Goal: Task Accomplishment & Management: Use online tool/utility

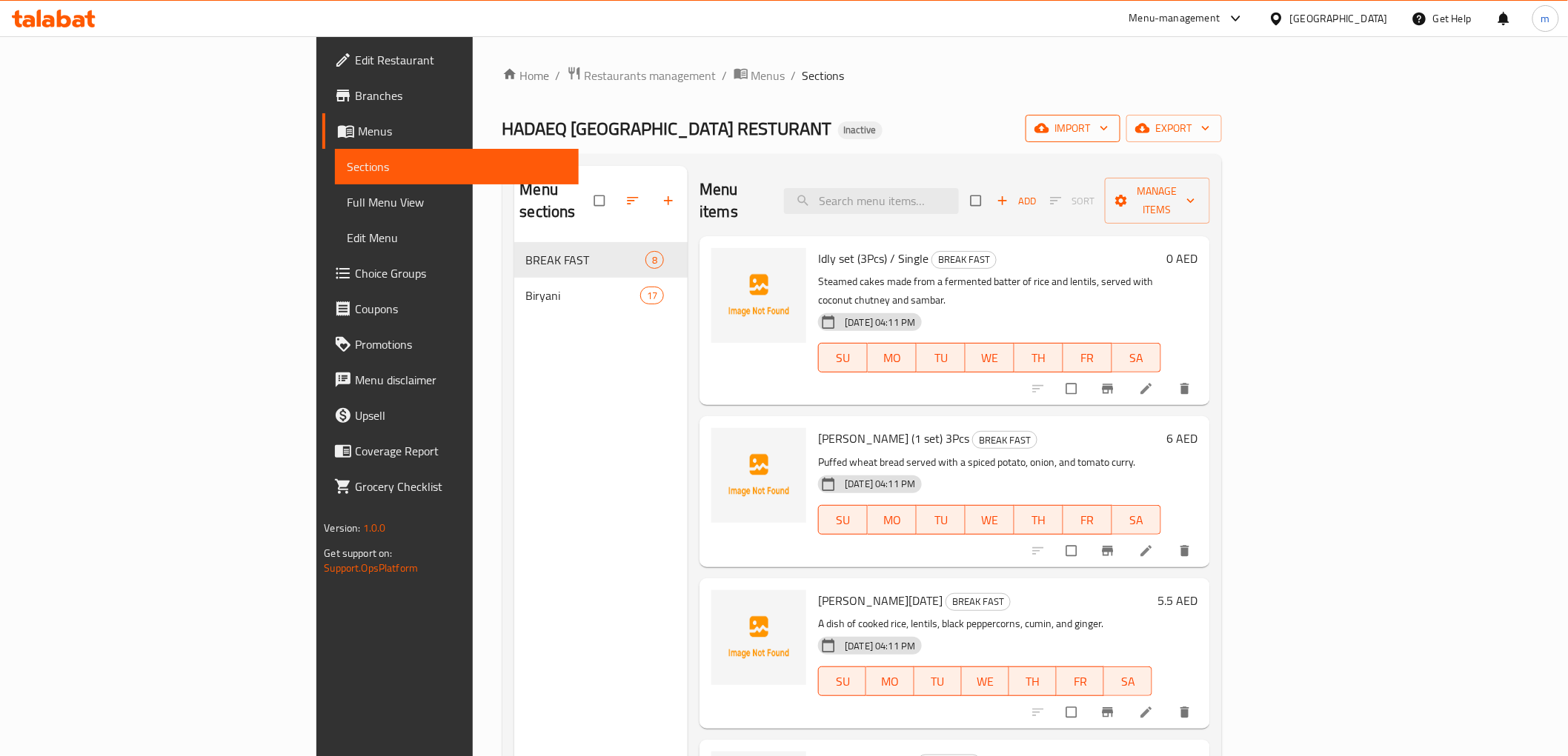
click at [1108, 123] on span "import" at bounding box center [1073, 129] width 71 height 19
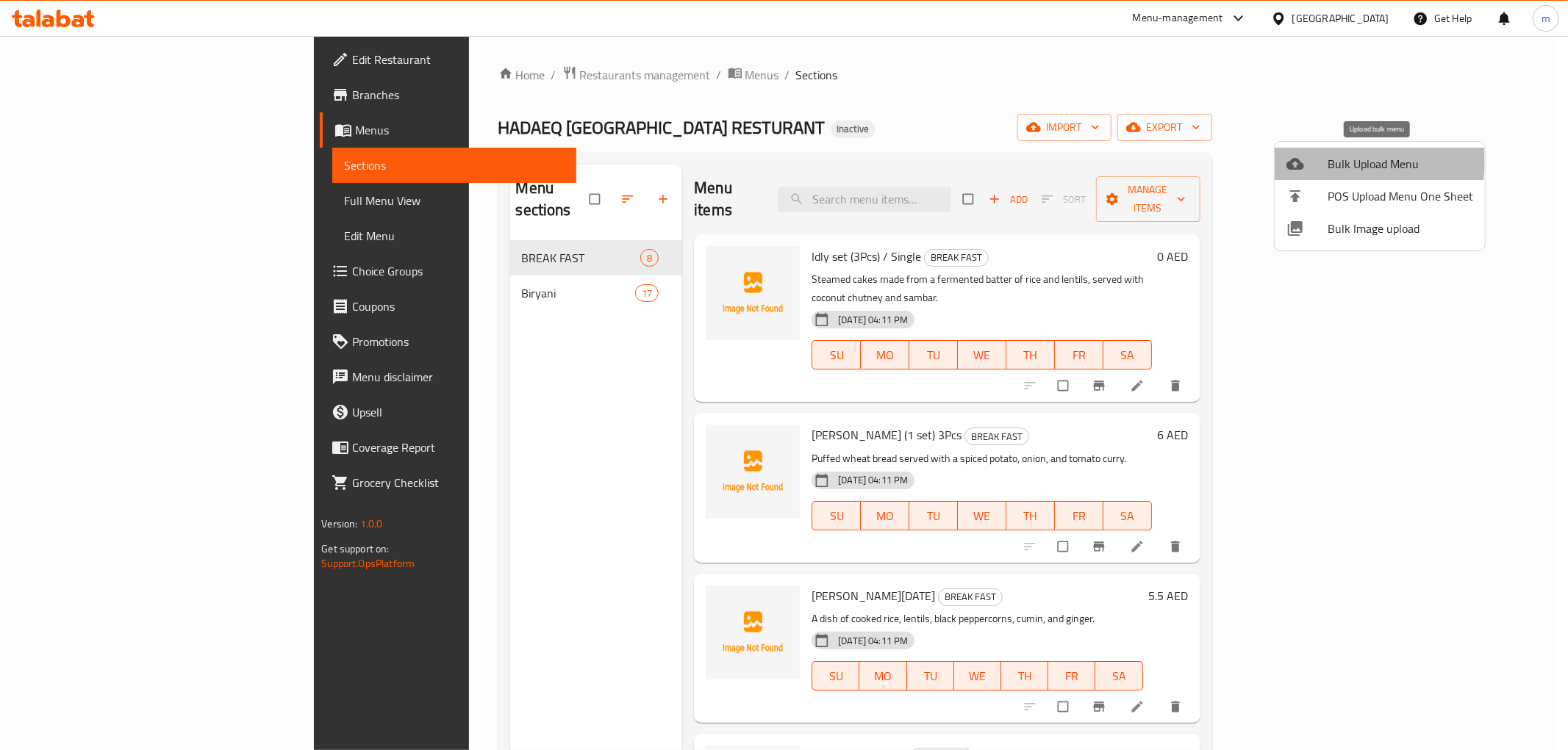
click at [1355, 161] on span "Bulk Upload Menu" at bounding box center [1400, 163] width 145 height 18
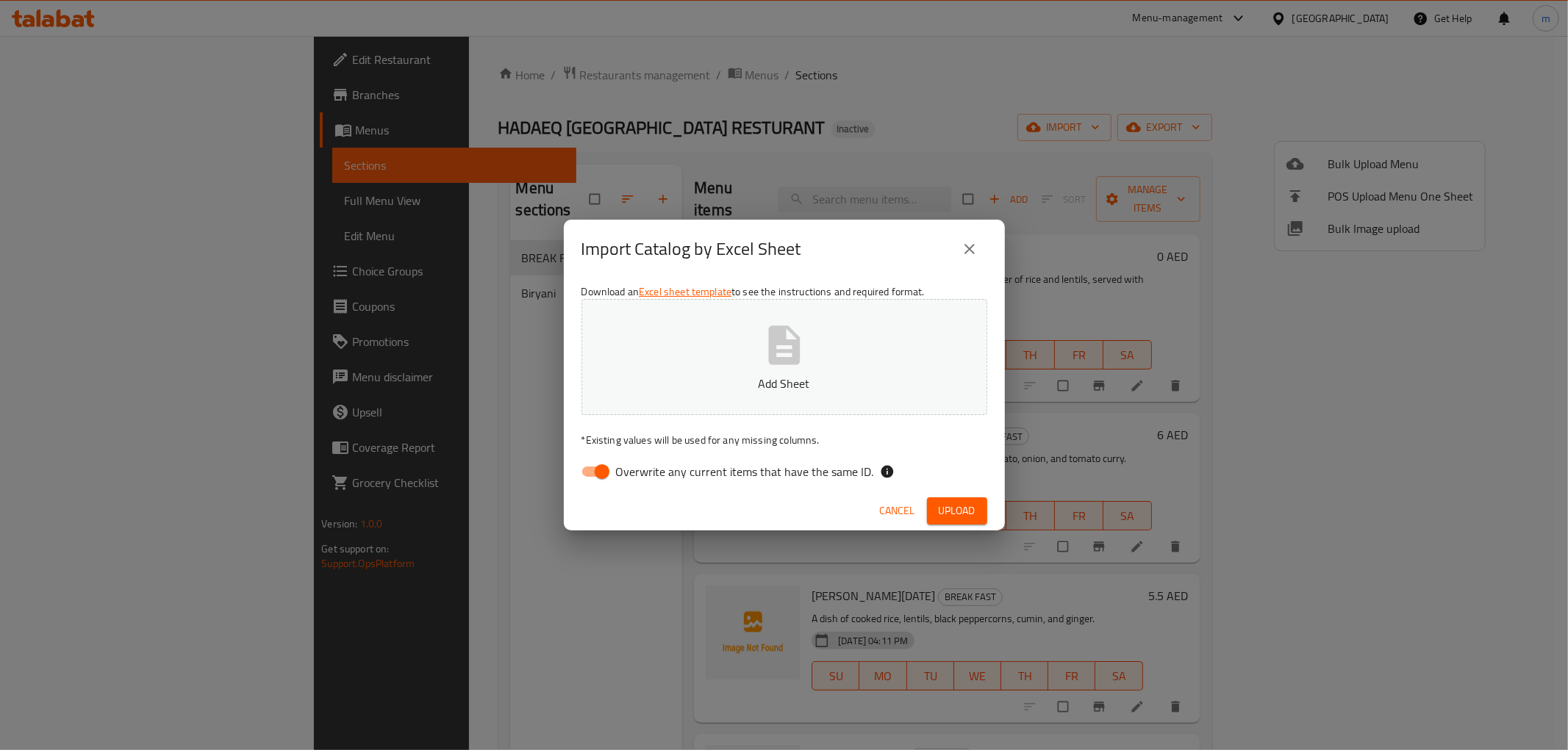
click at [584, 468] on input "Overwrite any current items that have the same ID." at bounding box center [601, 471] width 84 height 28
checkbox input "false"
click at [708, 378] on p "Add Sheet" at bounding box center [784, 383] width 360 height 18
click at [943, 503] on span "Upload" at bounding box center [957, 512] width 36 height 19
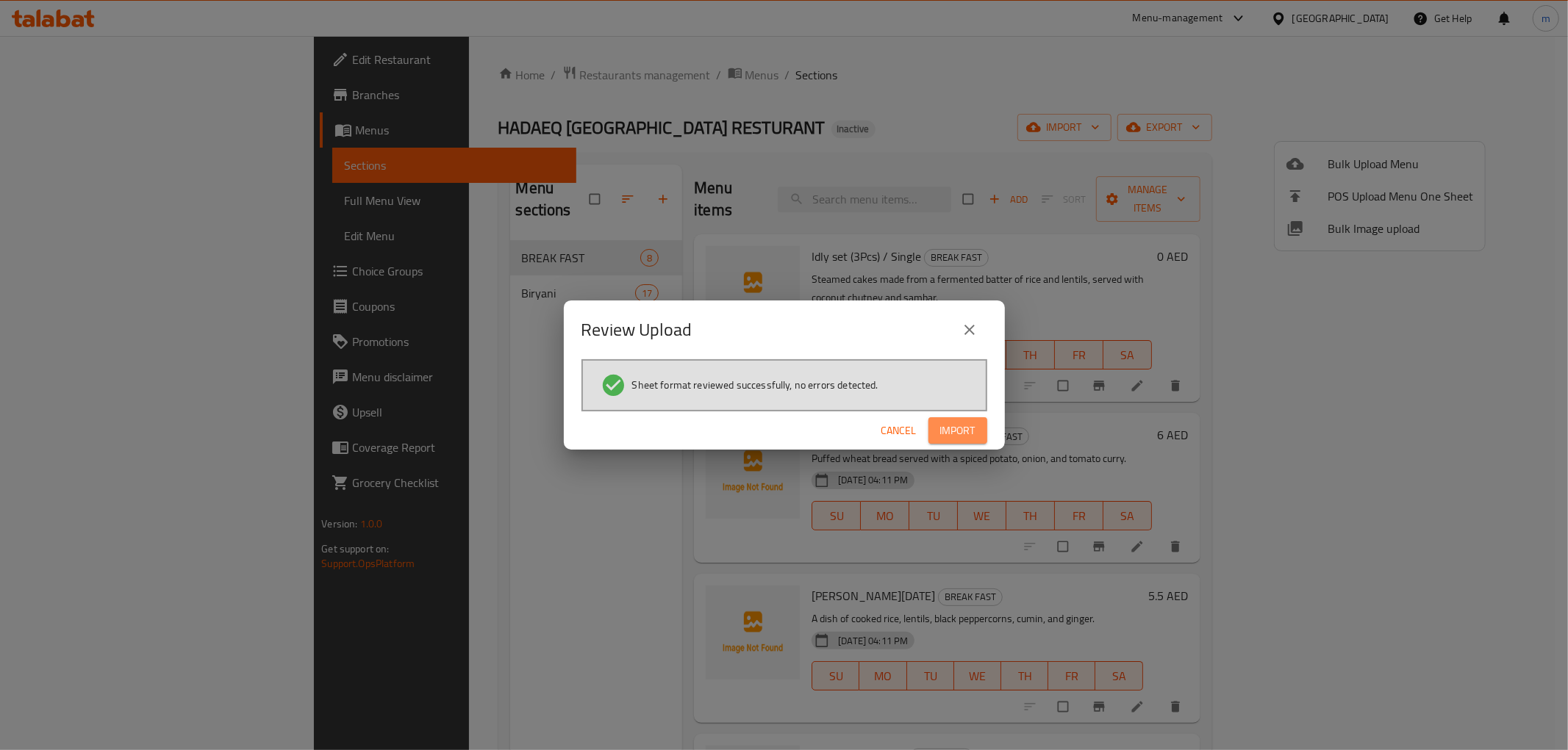
click at [962, 430] on span "Import" at bounding box center [957, 431] width 36 height 19
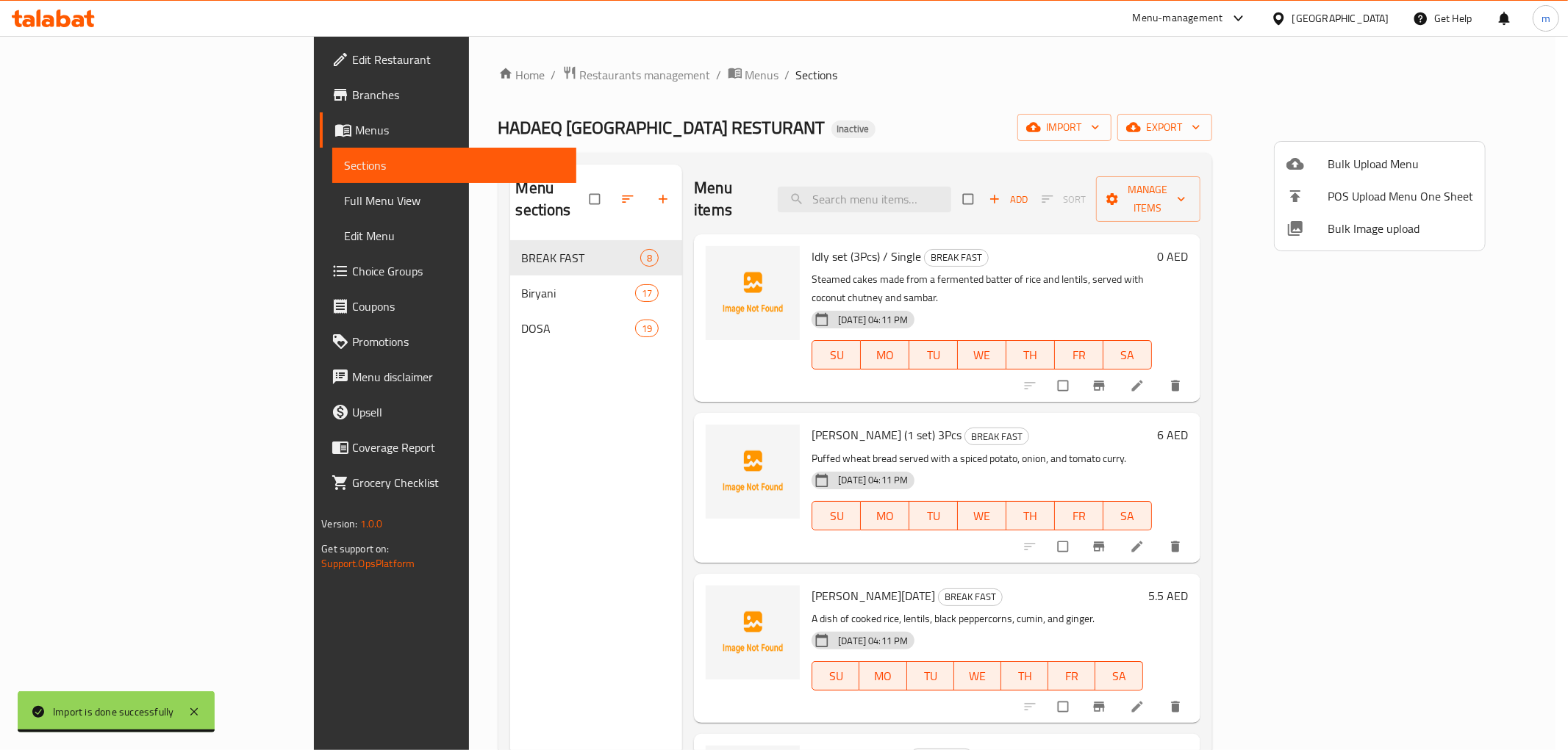
click at [505, 239] on div at bounding box center [784, 375] width 1568 height 750
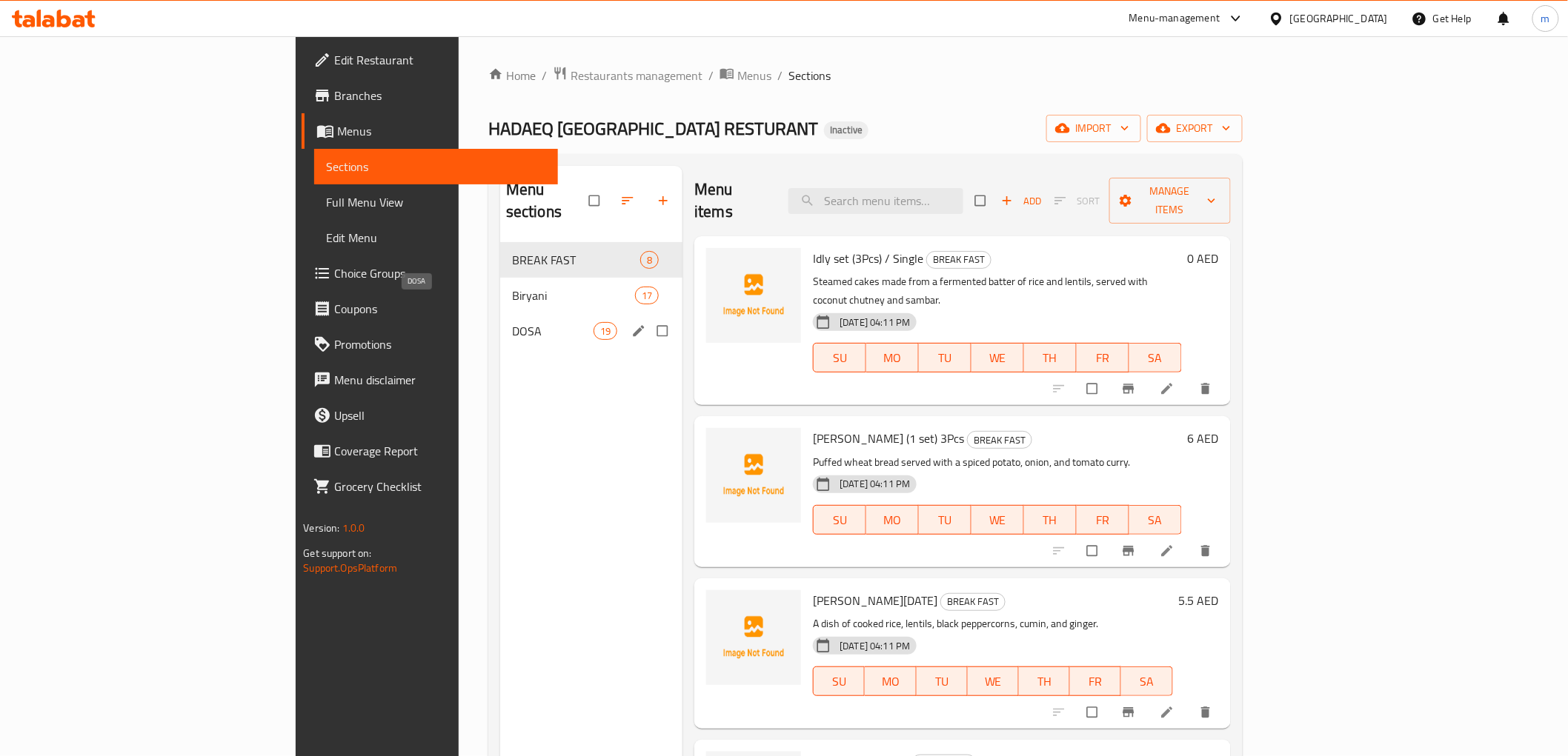
click at [512, 322] on span "DOSA" at bounding box center [553, 331] width 82 height 18
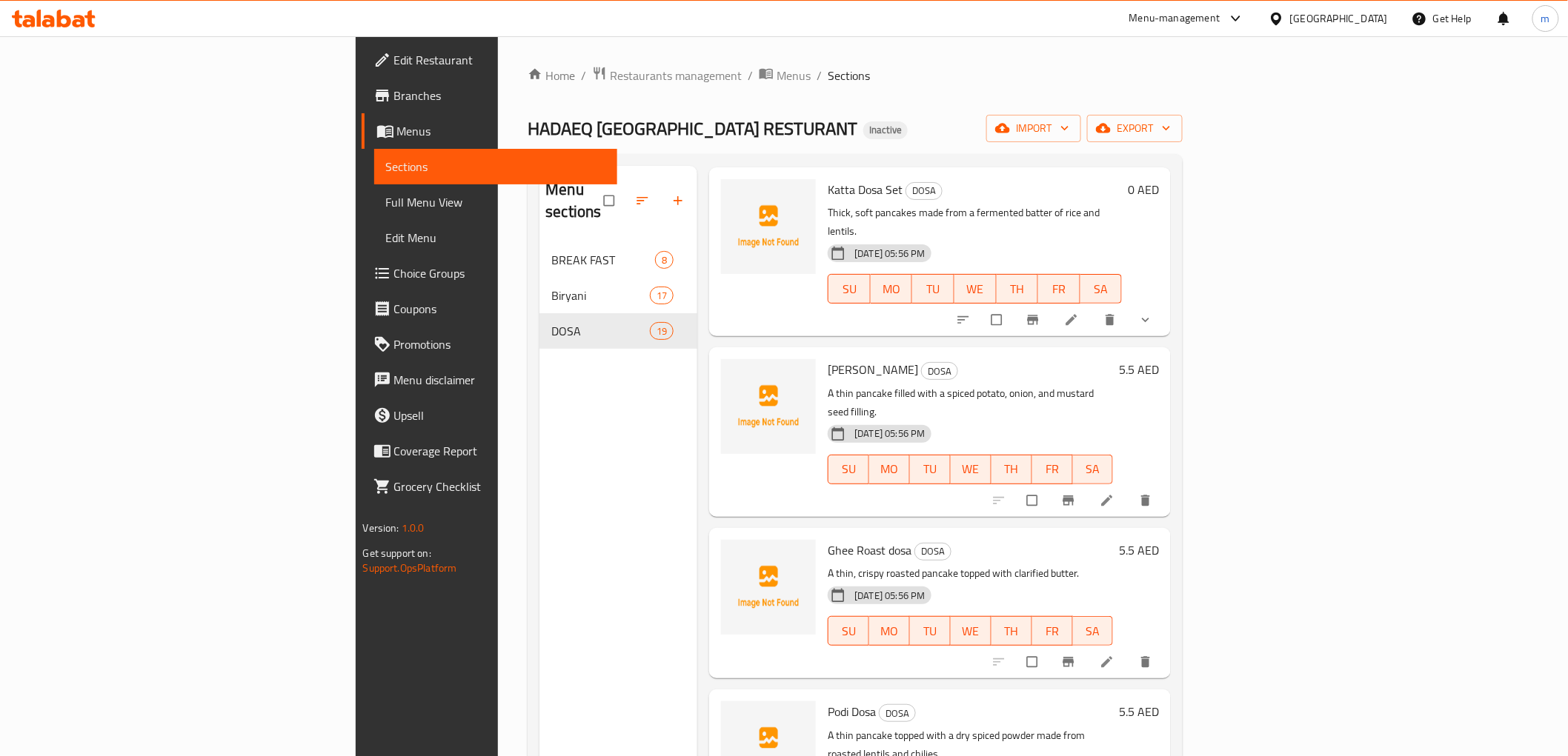
scroll to position [246, 0]
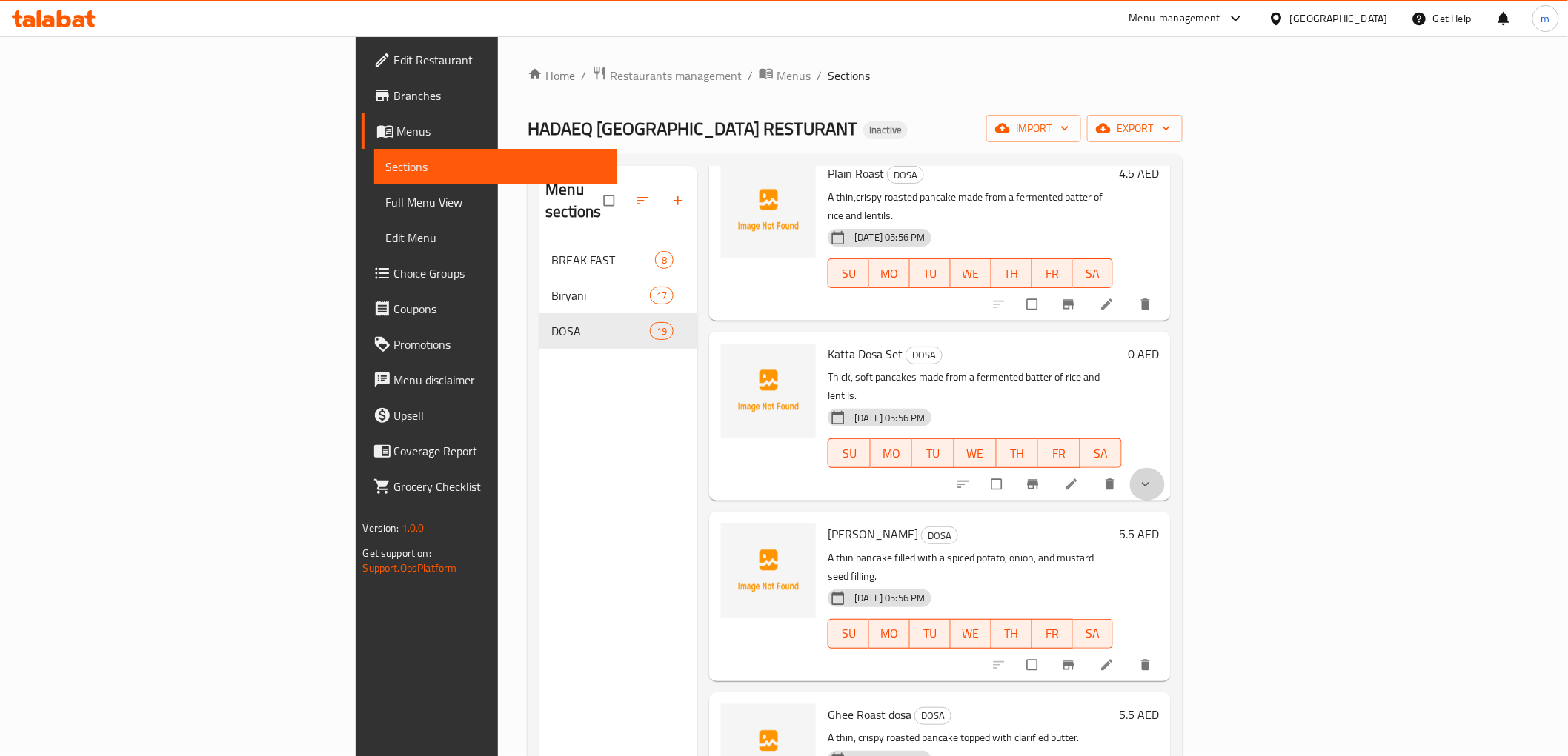
click at [1165, 468] on button "show more" at bounding box center [1147, 484] width 36 height 32
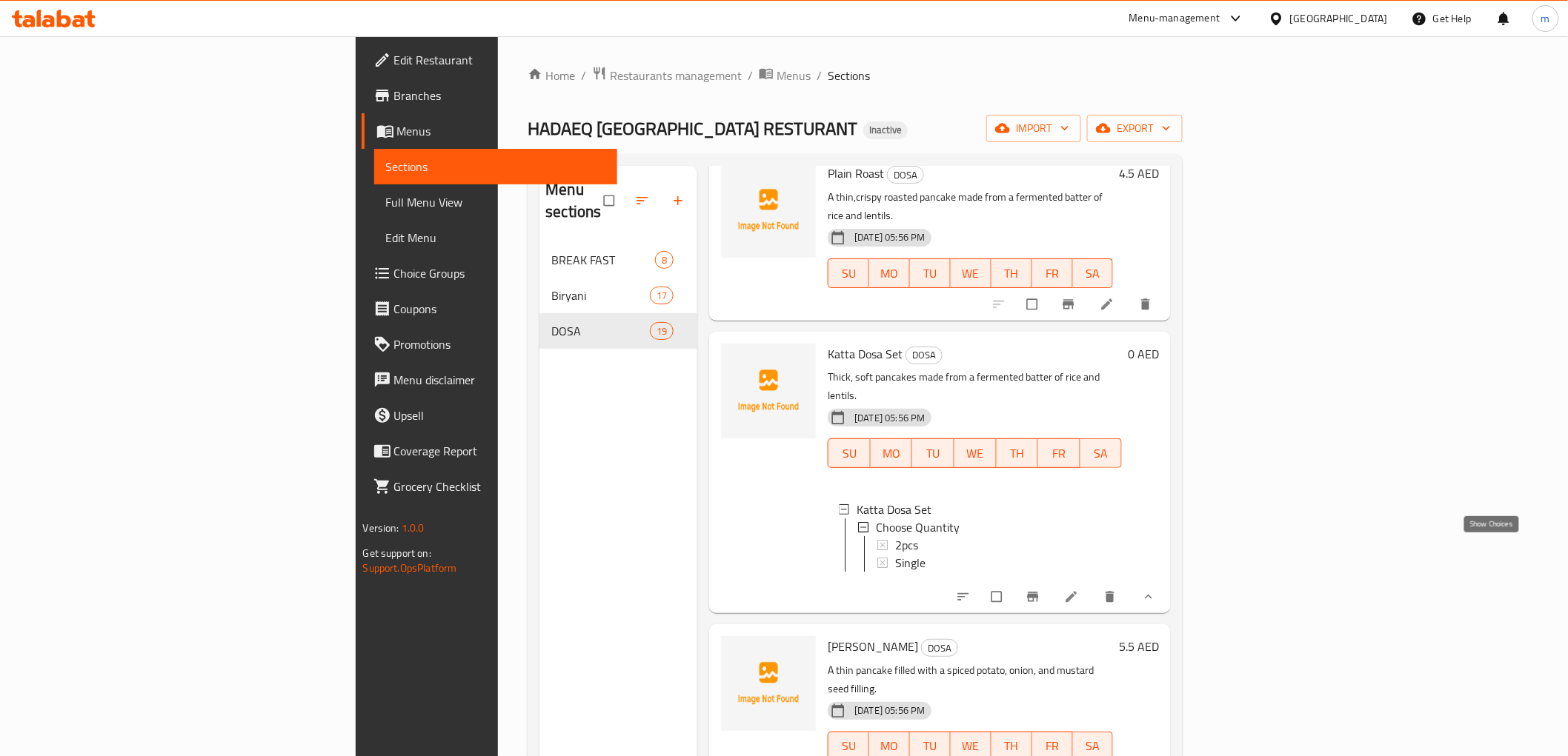
click at [1152, 595] on icon "show more" at bounding box center [1149, 597] width 8 height 4
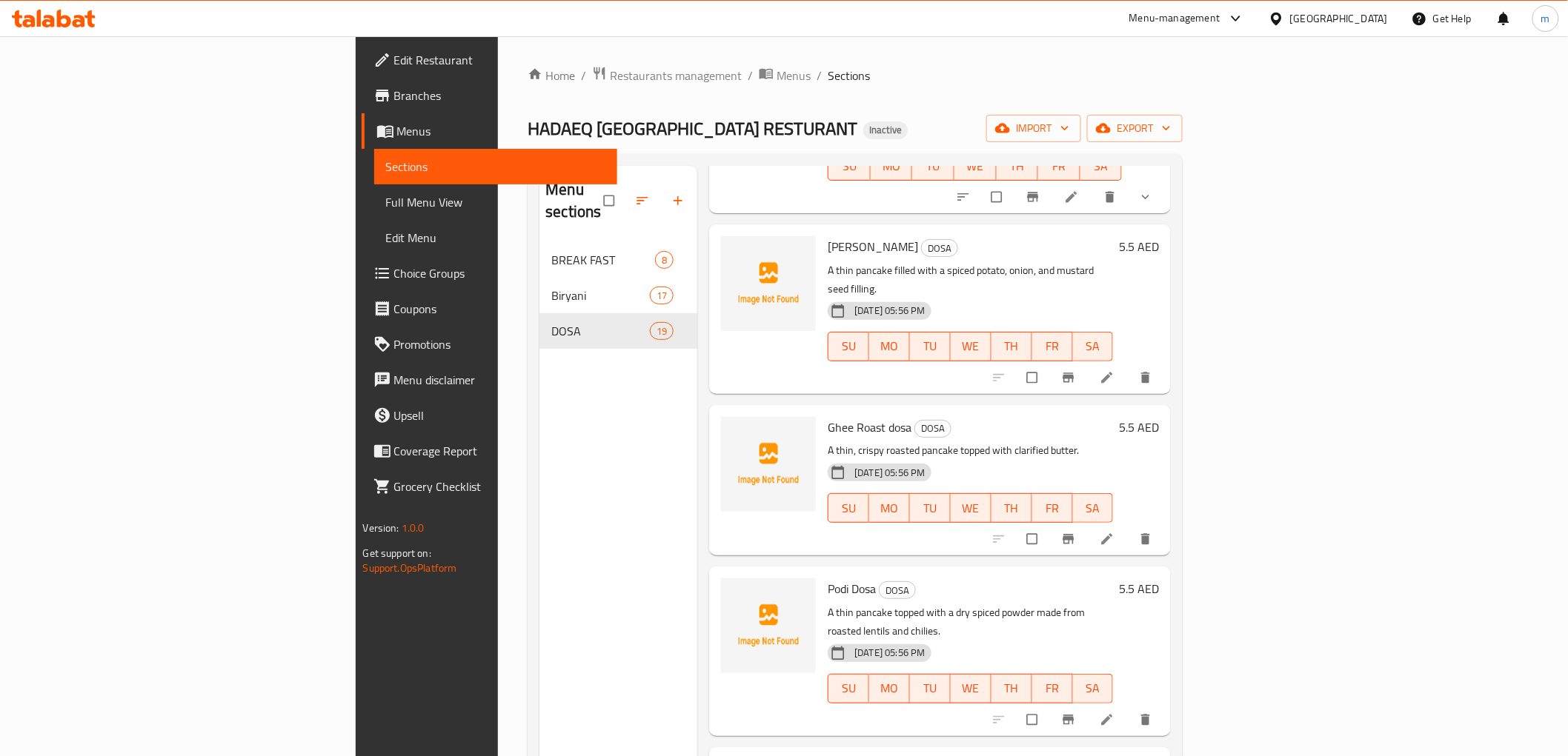
scroll to position [658, 0]
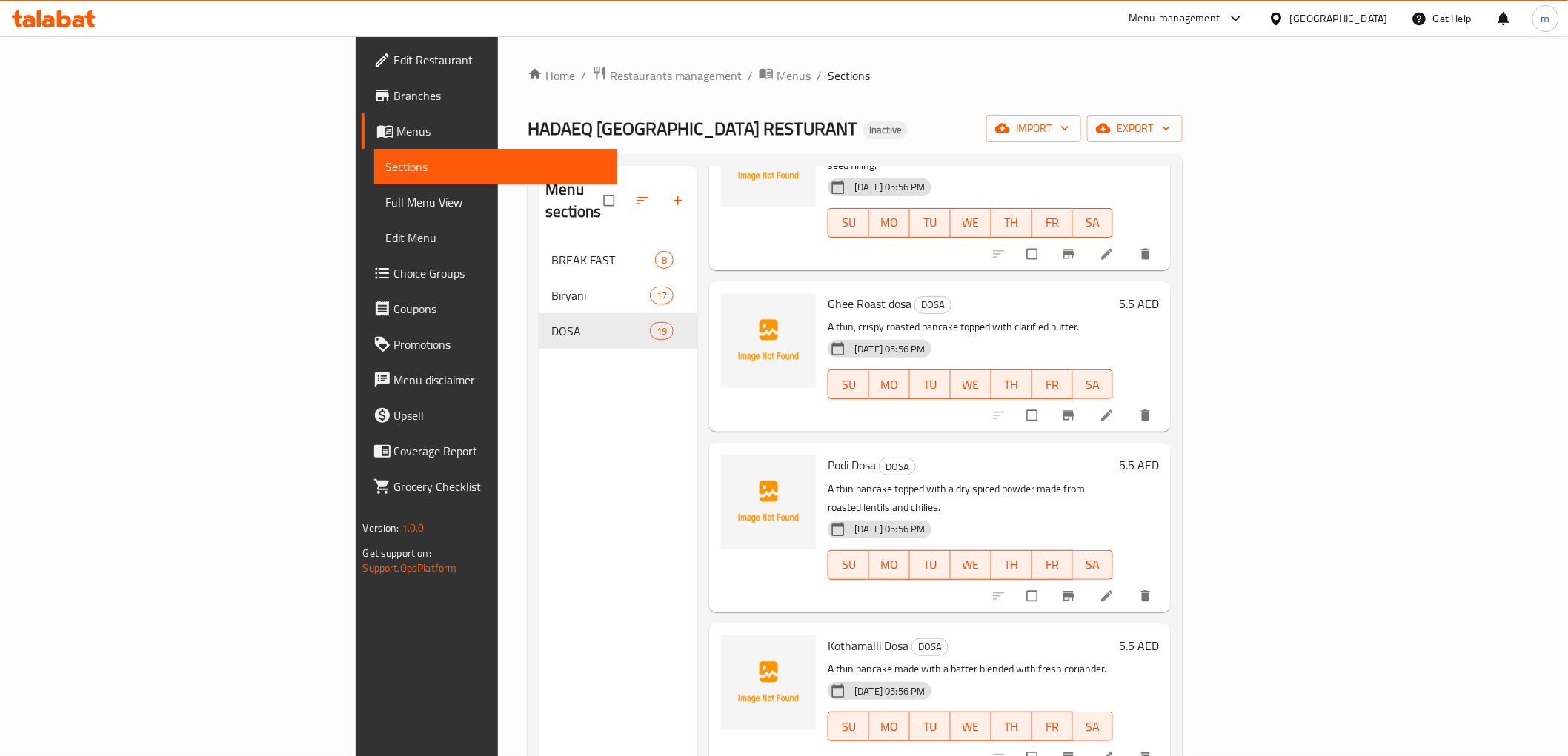
click at [394, 267] on span "Choice Groups" at bounding box center [500, 273] width 211 height 18
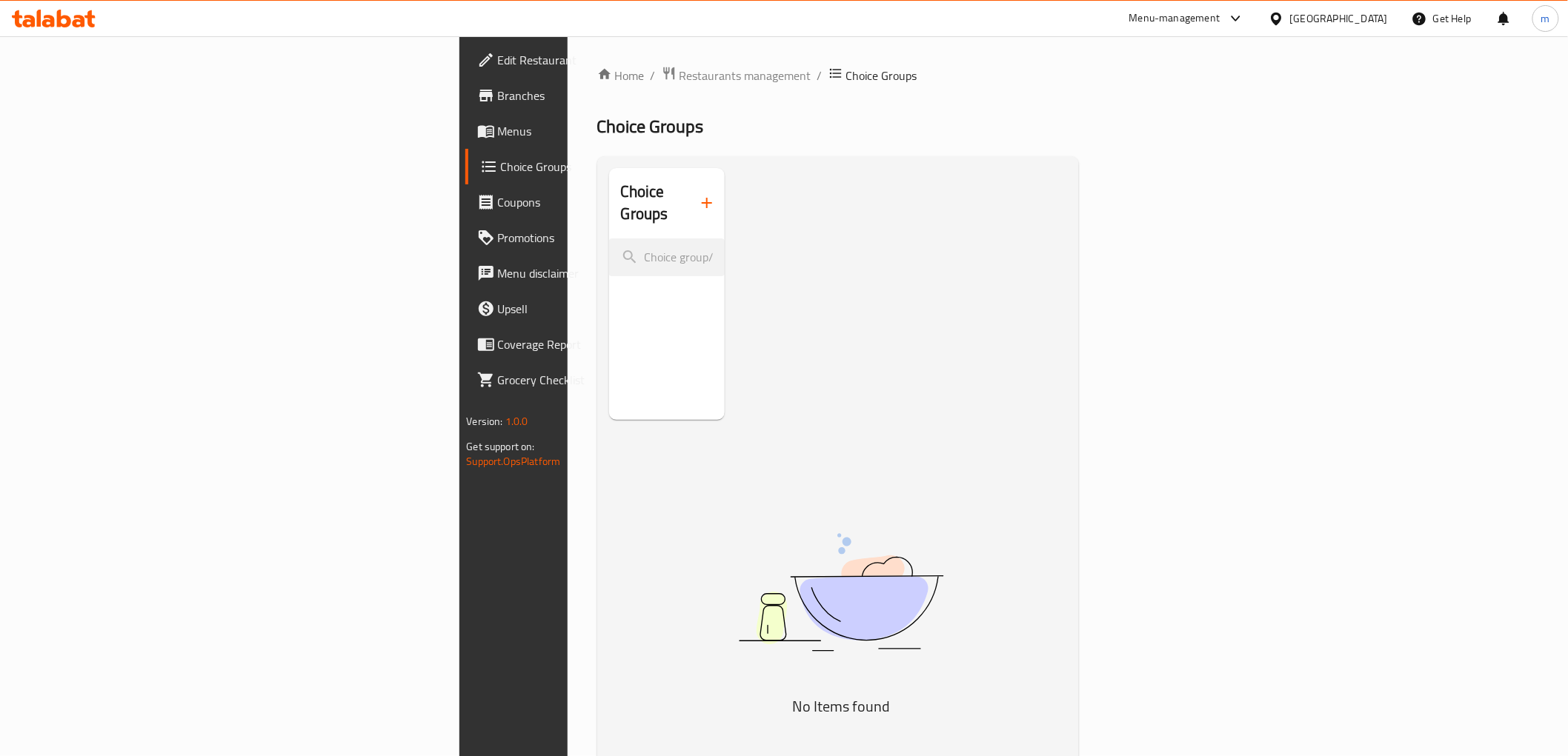
click at [498, 122] on span "Menus" at bounding box center [604, 130] width 211 height 18
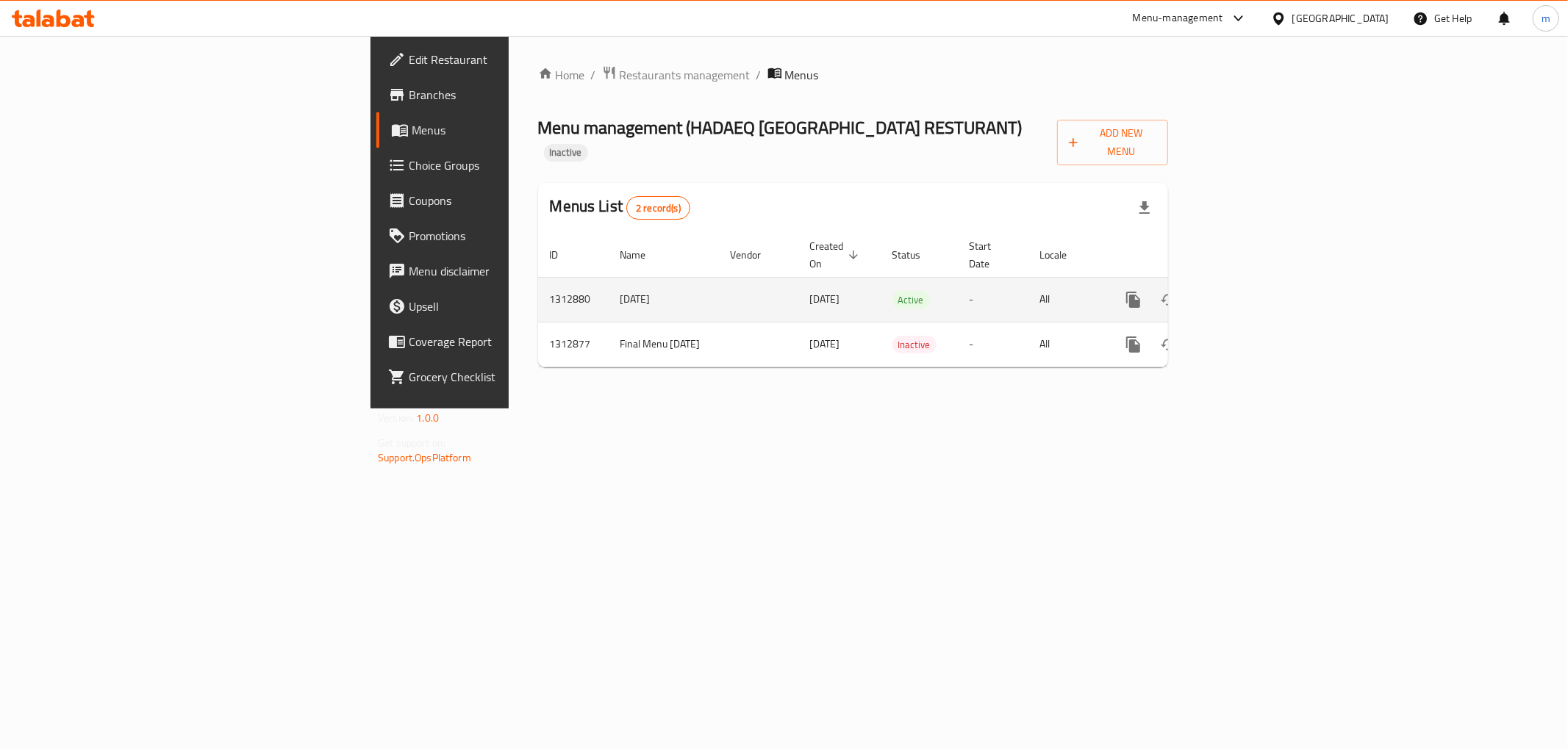
click at [1248, 291] on icon "enhanced table" at bounding box center [1239, 299] width 18 height 18
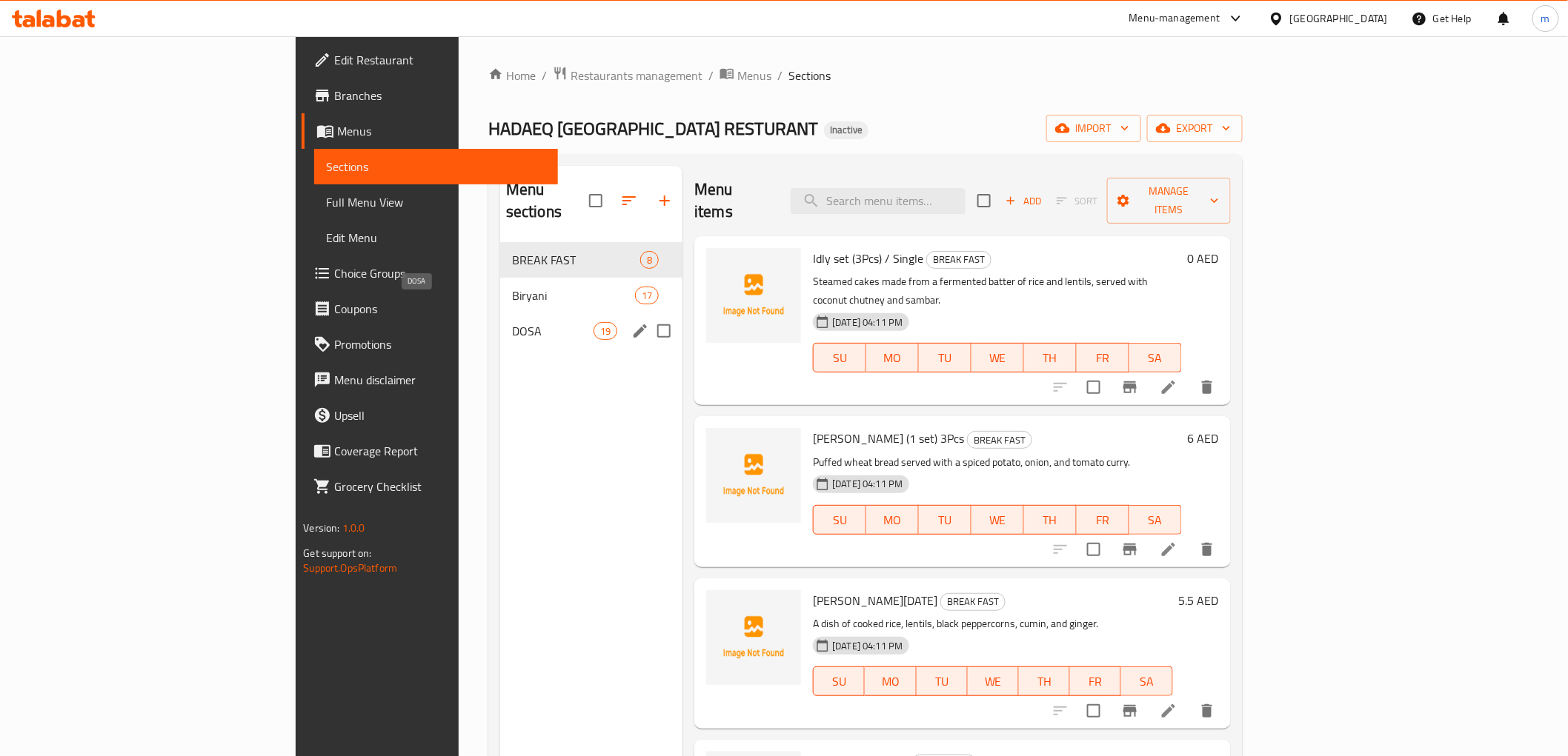
click at [512, 322] on span "DOSA" at bounding box center [553, 331] width 82 height 18
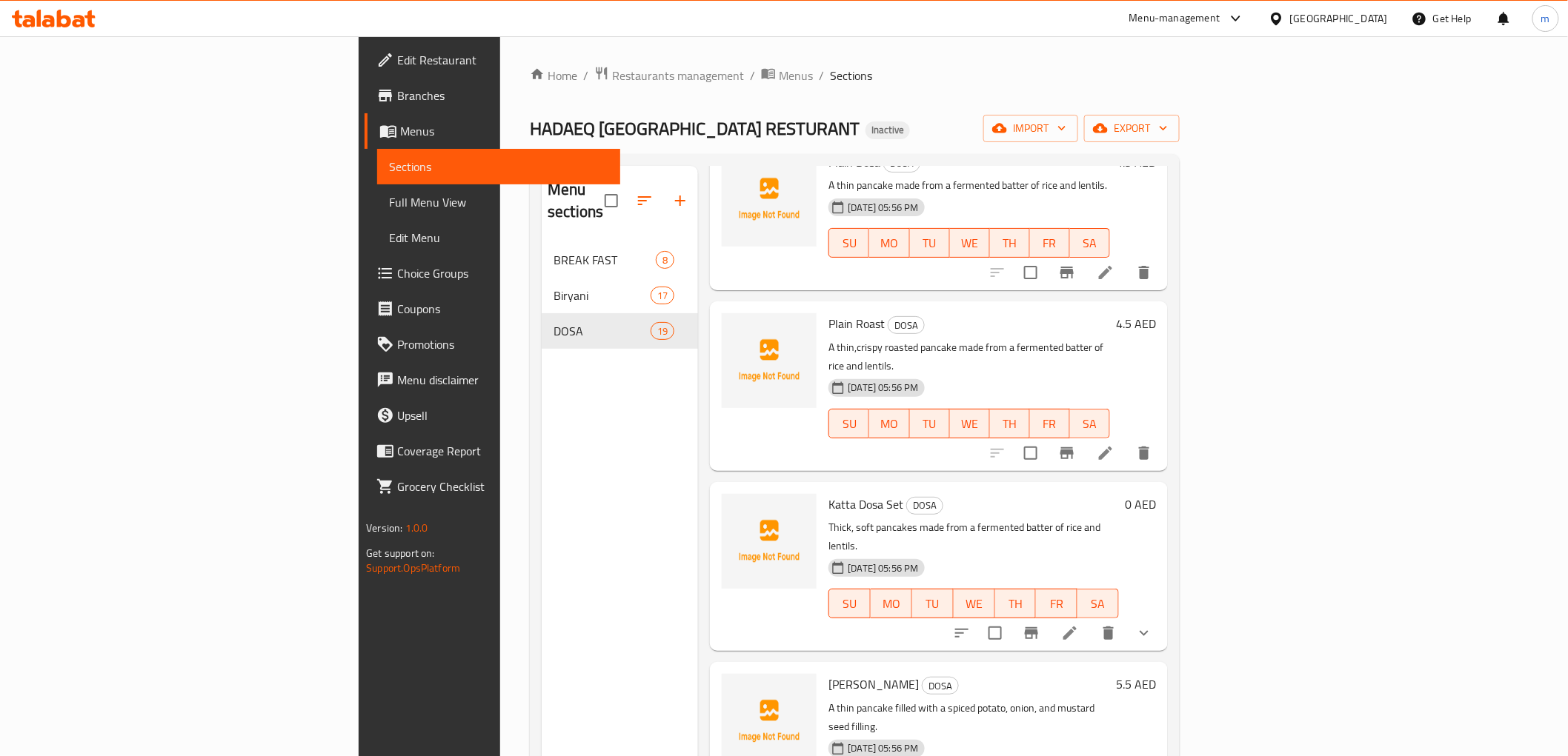
scroll to position [246, 0]
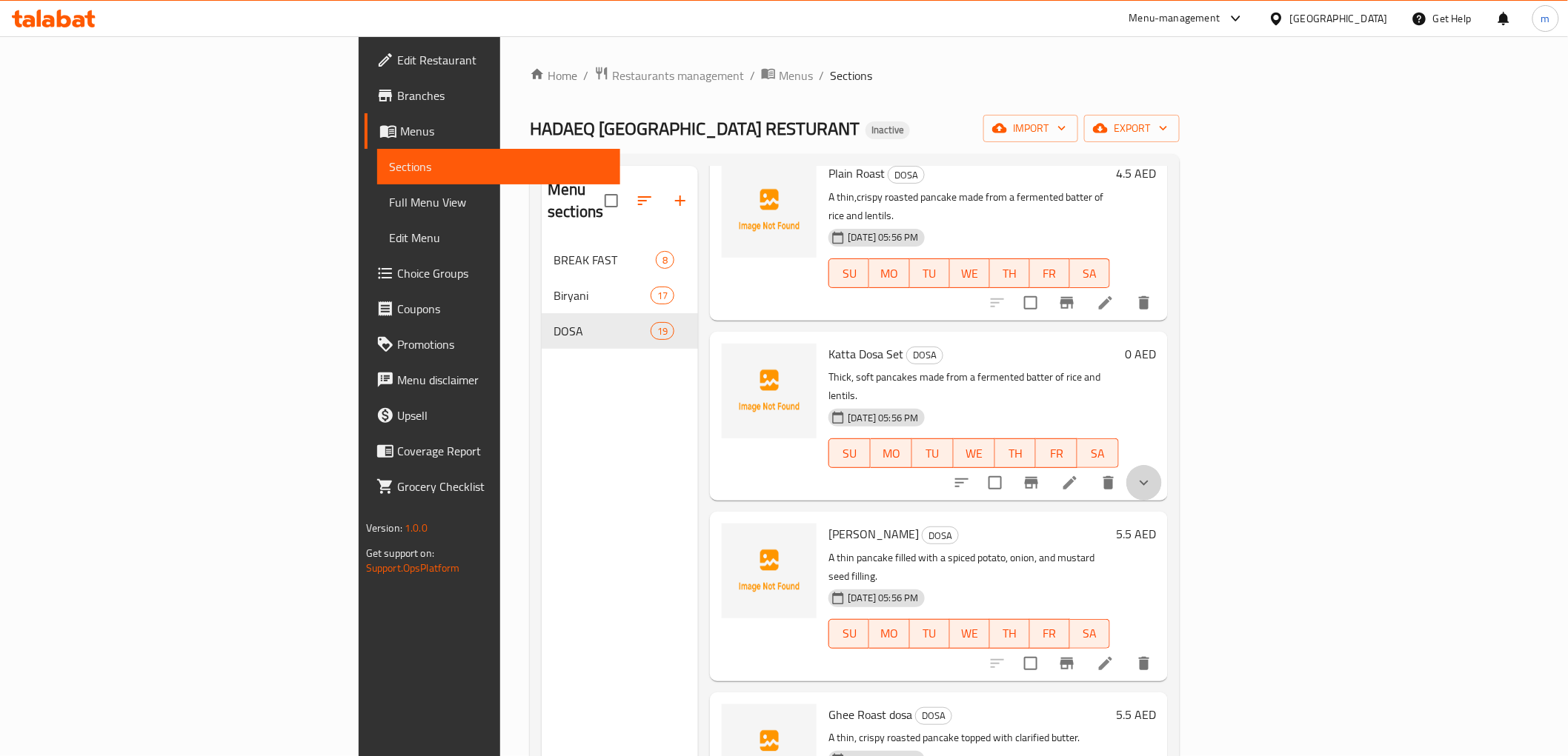
click at [1162, 465] on button "show more" at bounding box center [1144, 483] width 36 height 36
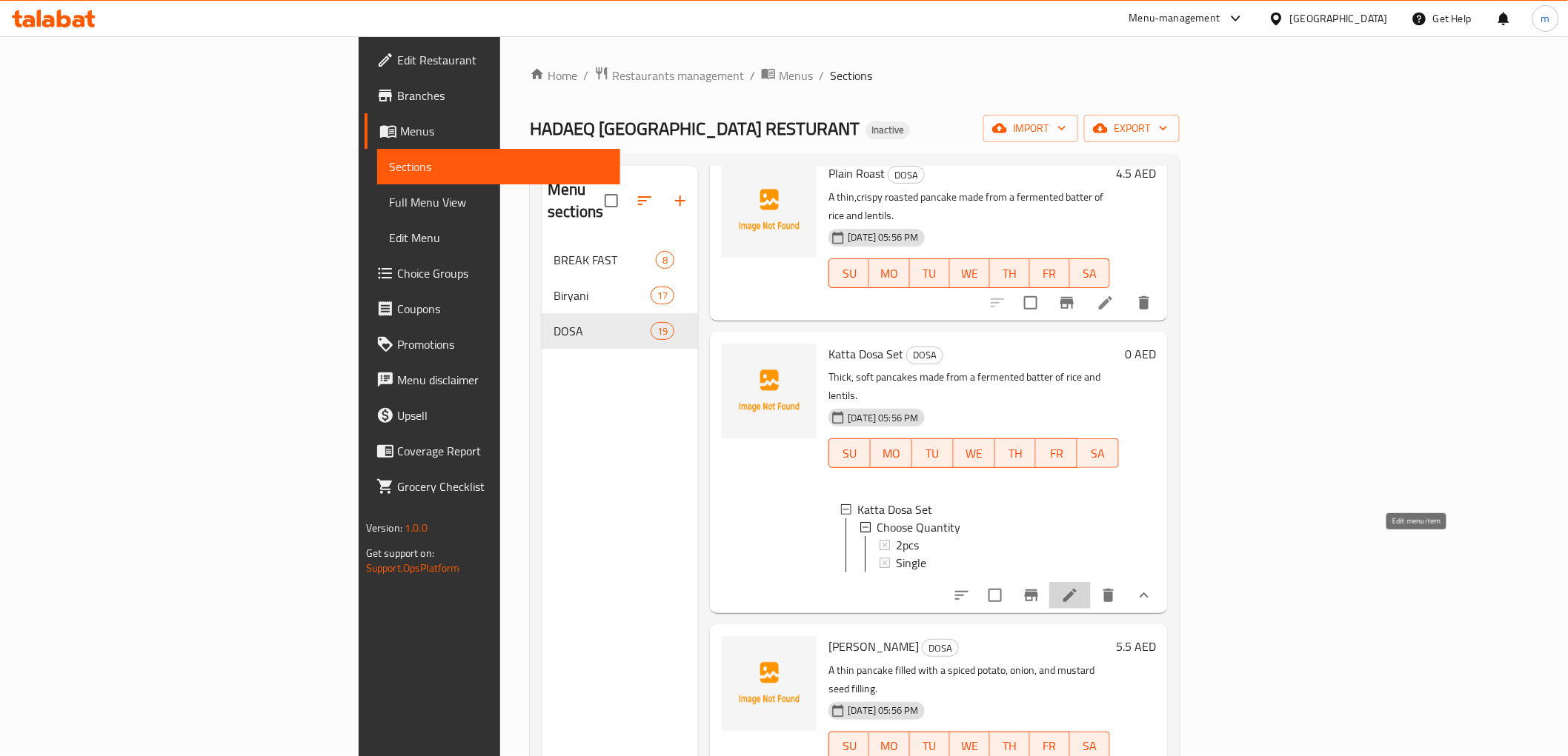
click at [1079, 586] on icon at bounding box center [1069, 595] width 18 height 18
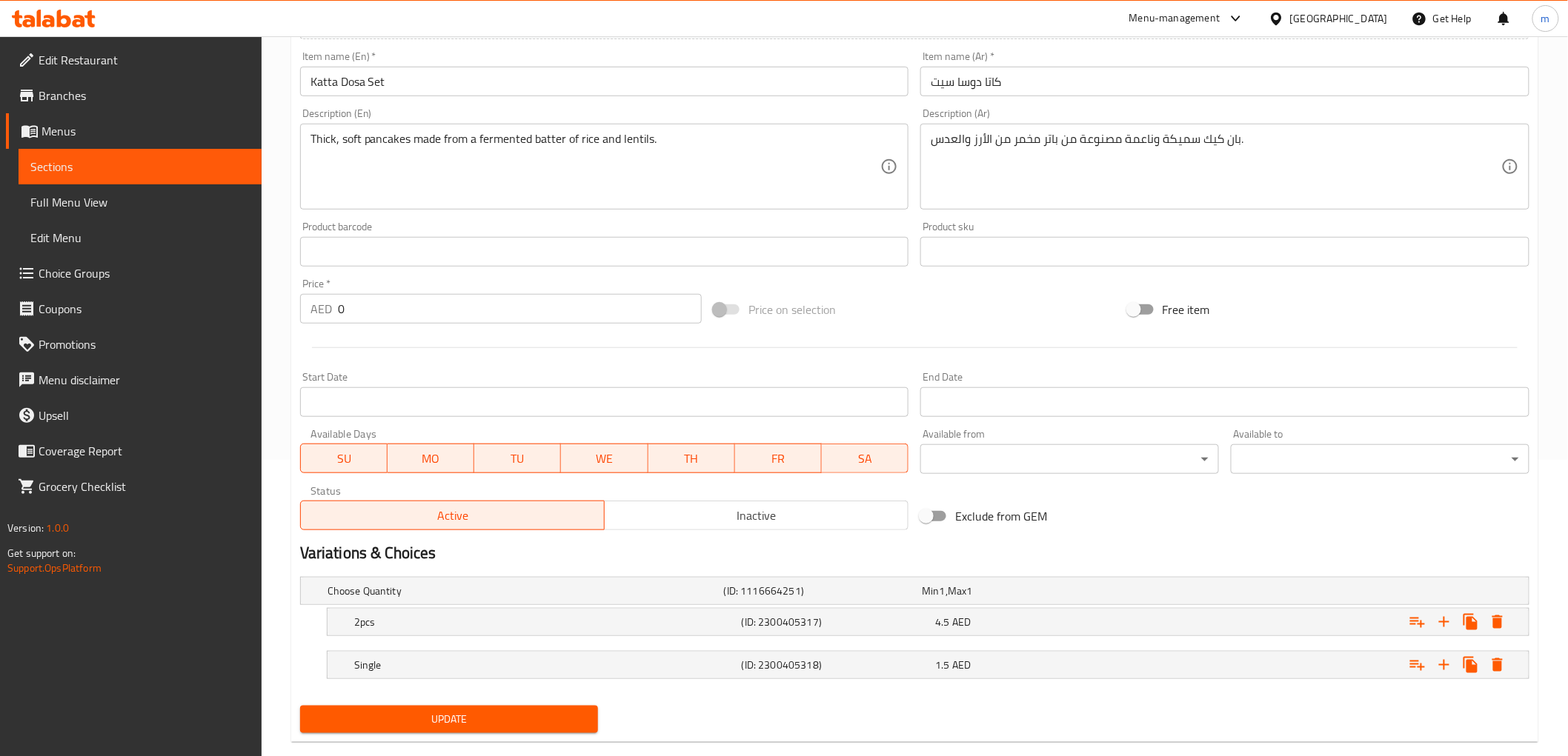
scroll to position [323, 0]
